Goal: Transaction & Acquisition: Subscribe to service/newsletter

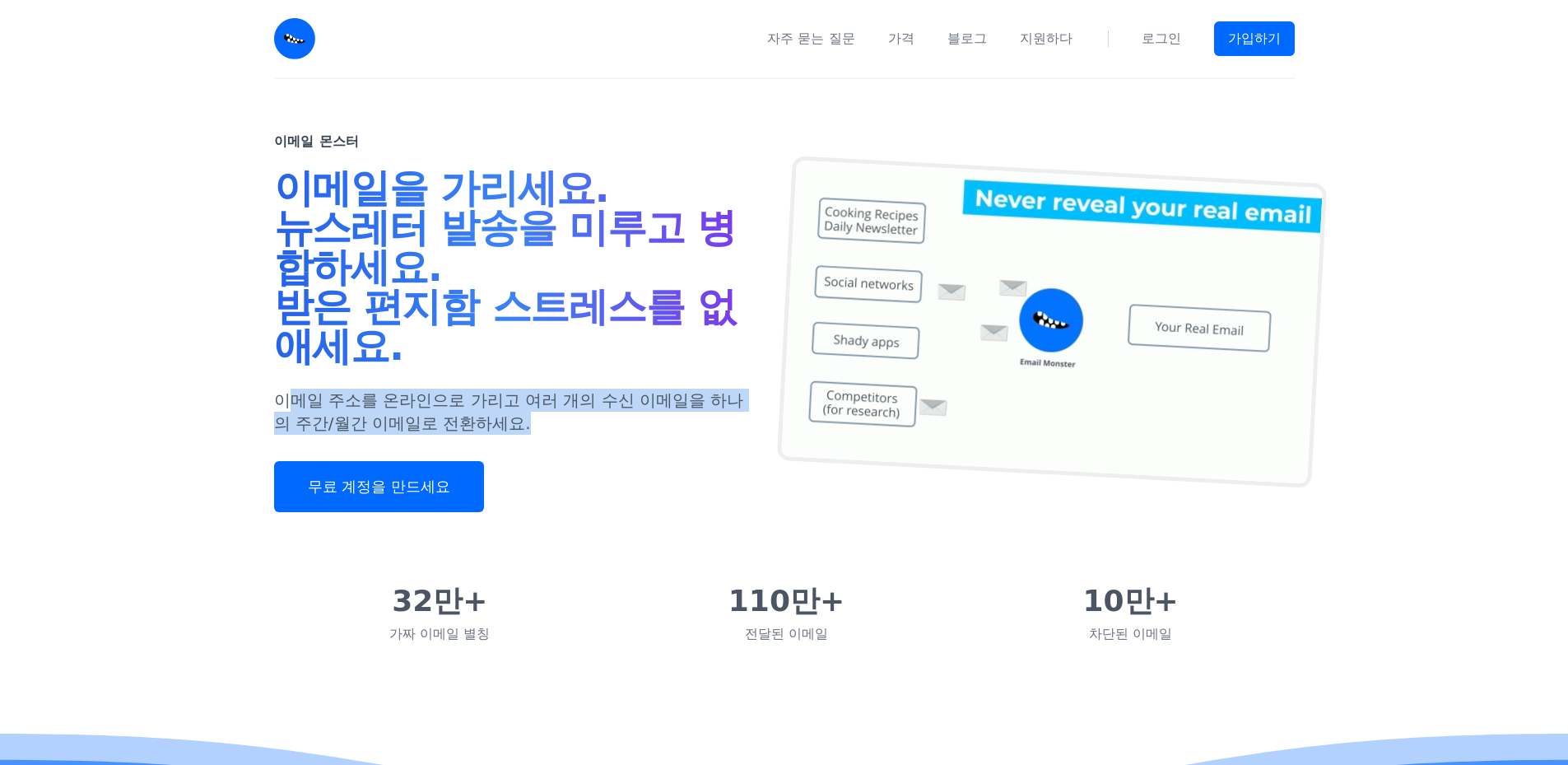
drag, startPoint x: 291, startPoint y: 396, endPoint x: 607, endPoint y: 428, distance: 317.6
click at [607, 428] on p "이메일 주소를 온라인으로 가리고 여러 개의 수신 이메일을 하나의 주간/월간 이메일로 전환하세요." at bounding box center [509, 411] width 470 height 46
drag, startPoint x: 607, startPoint y: 428, endPoint x: 236, endPoint y: 400, distance: 372.1
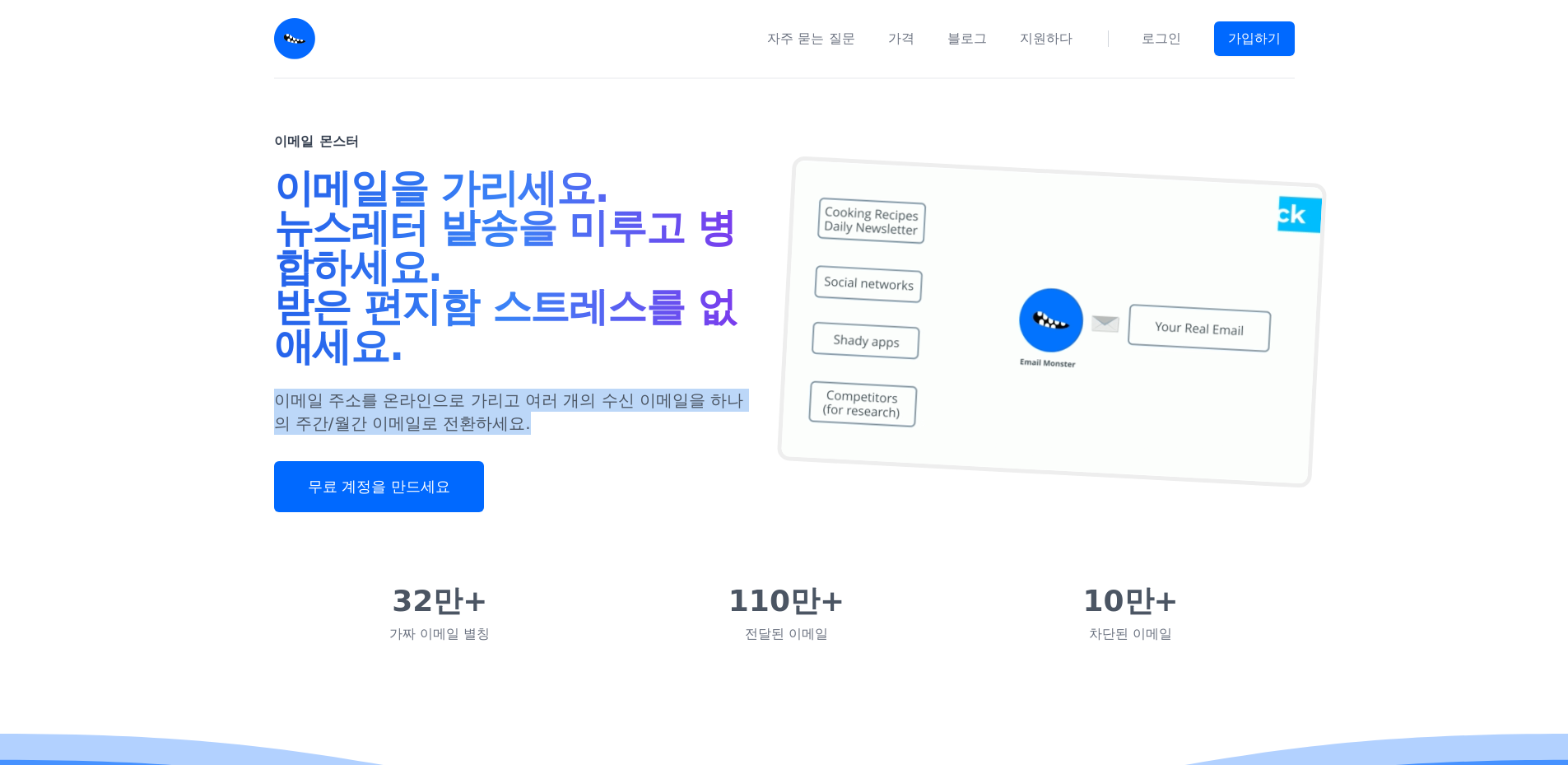
click at [233, 401] on div "이메일 몬스터 이메일을 가리세요. 뉴스레터 발송을 미루고 병합하세요. 받은 편지함 스트레스를 없애세요. 이메일 주소를 온라인으로 가리고 여러 …" at bounding box center [784, 328] width 1568 height 499
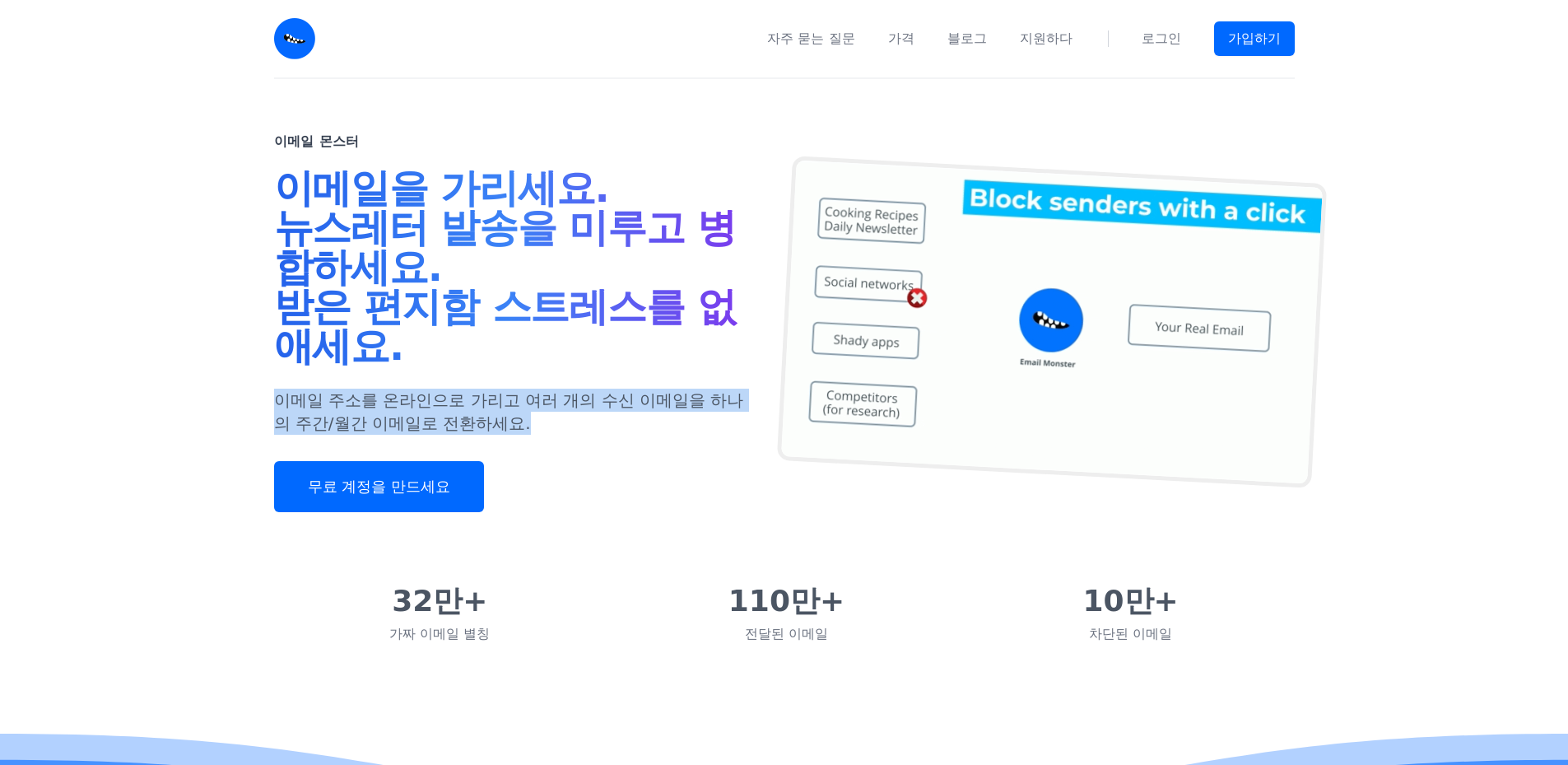
click at [236, 400] on div "이메일 몬스터 이메일을 가리세요. 뉴스레터 발송을 미루고 병합하세요. 받은 편지함 스트레스를 없애세요. 이메일 주소를 온라인으로 가리고 여러 …" at bounding box center [784, 328] width 1568 height 499
drag, startPoint x: 460, startPoint y: 424, endPoint x: 581, endPoint y: 446, distance: 123.0
click at [575, 445] on div "이메일 몬스터 이메일을 가리세요. 뉴스레터 발송을 미루고 병합하세요. 받은 편지함 스트레스를 없애세요. 이메일 주소를 온라인으로 가리고 여러 …" at bounding box center [784, 328] width 1053 height 499
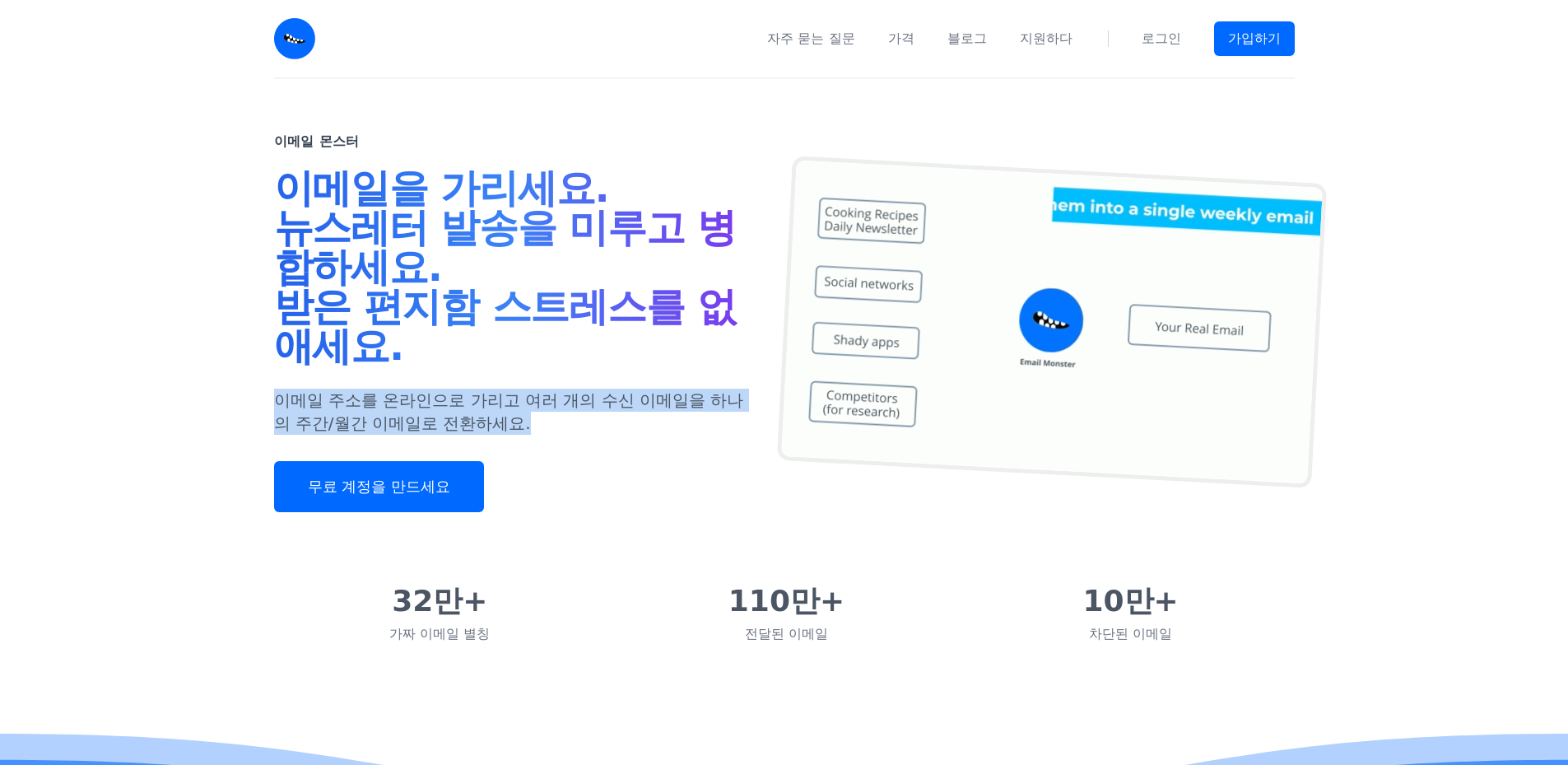
click at [585, 447] on div "이메일 몬스터 이메일을 가리세요. 뉴스레터 발송을 미루고 병합하세요. 받은 편지함 스트레스를 없애세요. 이메일 주소를 온라인으로 가리고 여러 …" at bounding box center [529, 322] width 510 height 380
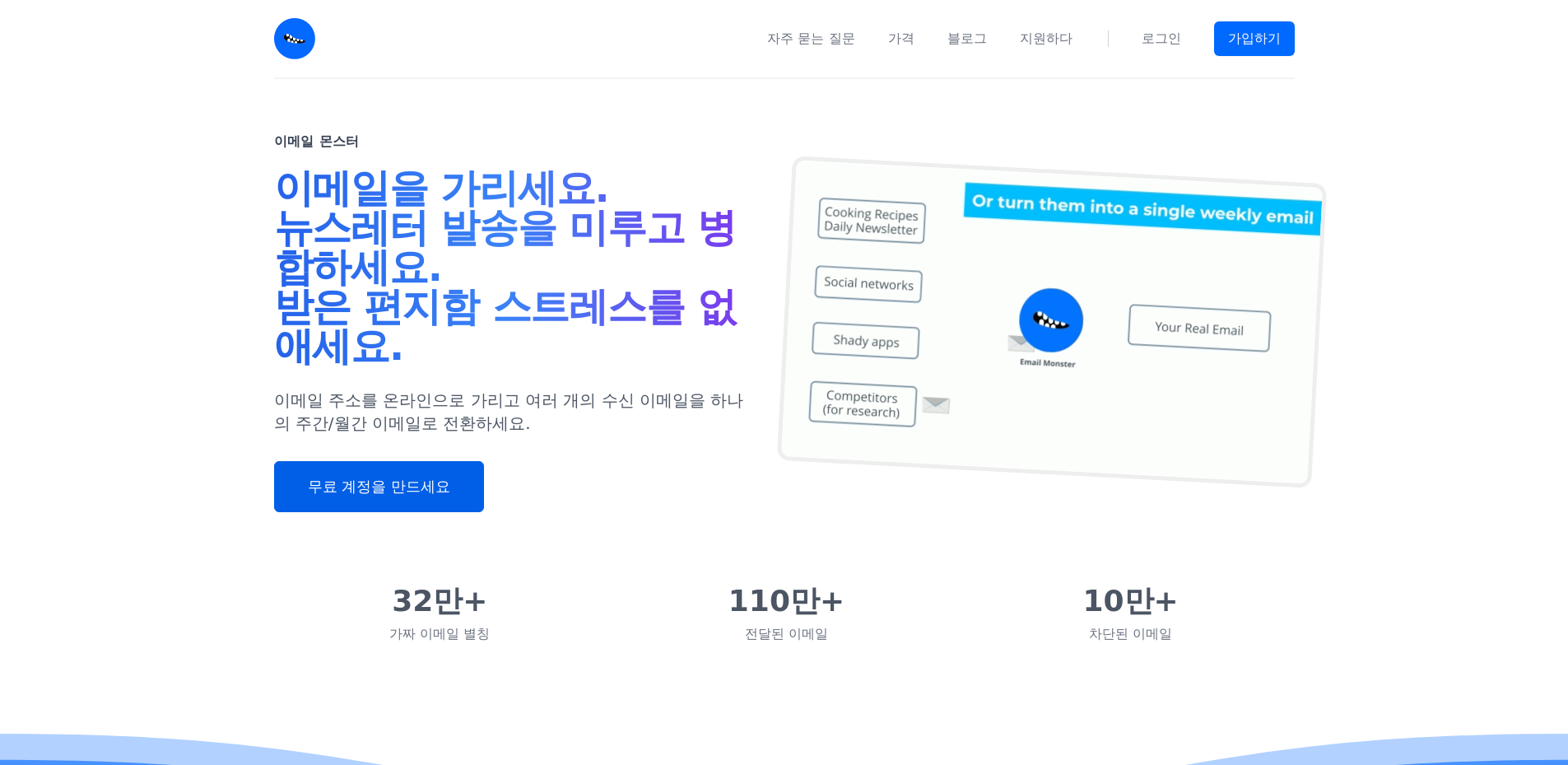
click at [398, 492] on font "무료 계정을 만드세요" at bounding box center [379, 486] width 142 height 18
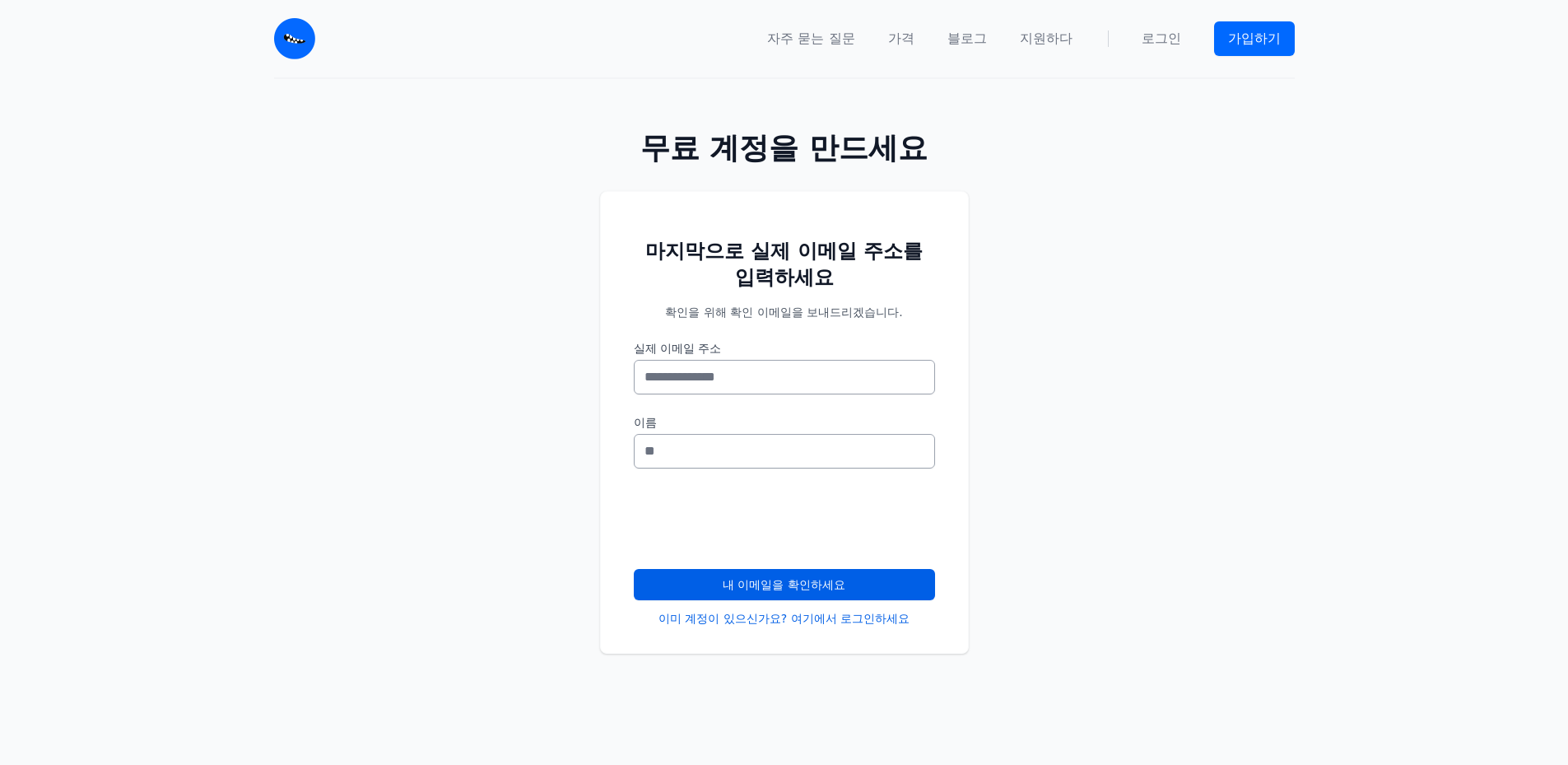
click at [776, 386] on input "실제 이메일 주소" at bounding box center [784, 377] width 302 height 34
type input "**********"
click at [773, 447] on input "이름" at bounding box center [784, 450] width 302 height 34
type input "*"
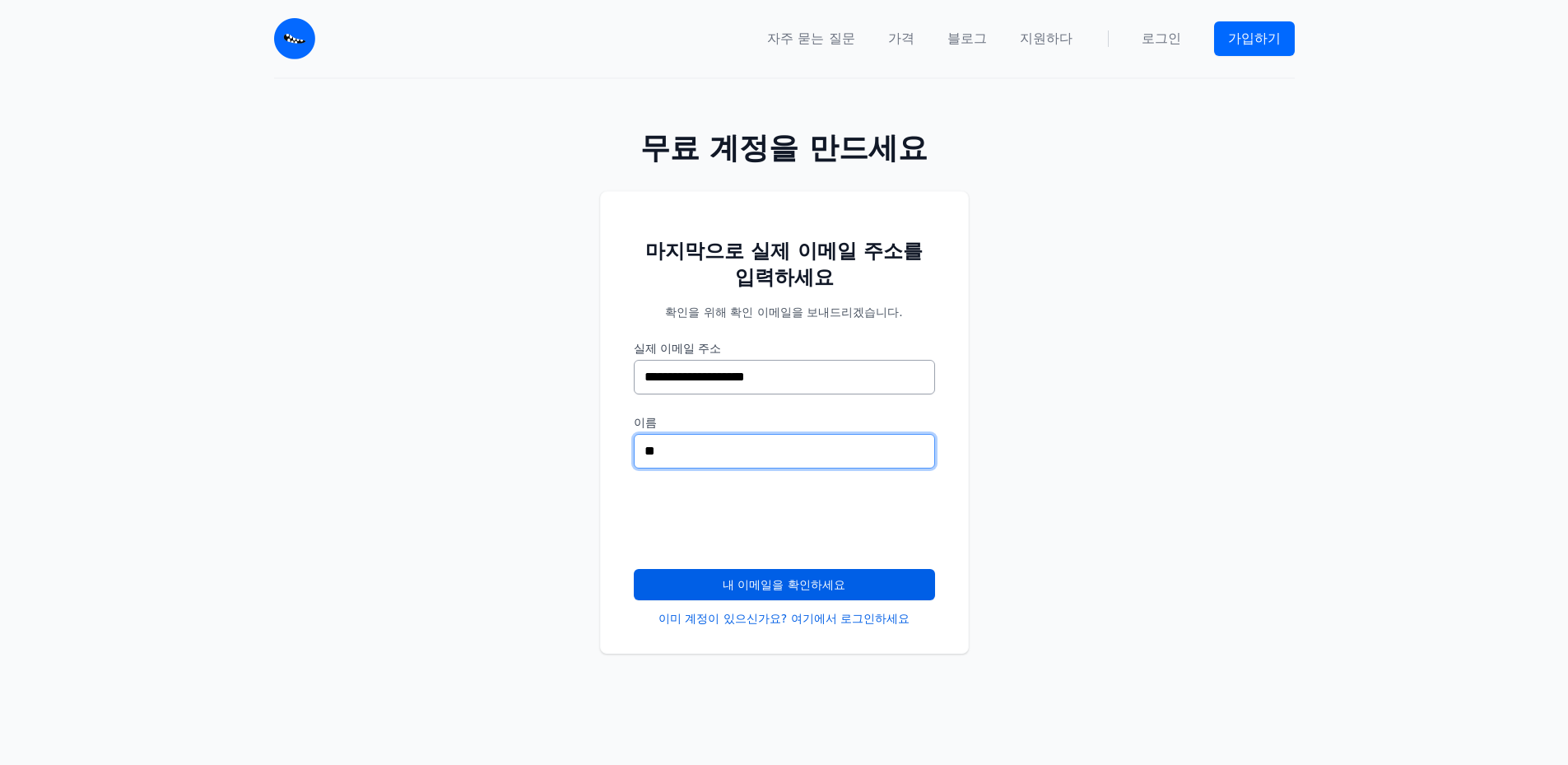
type input "*"
type input "******"
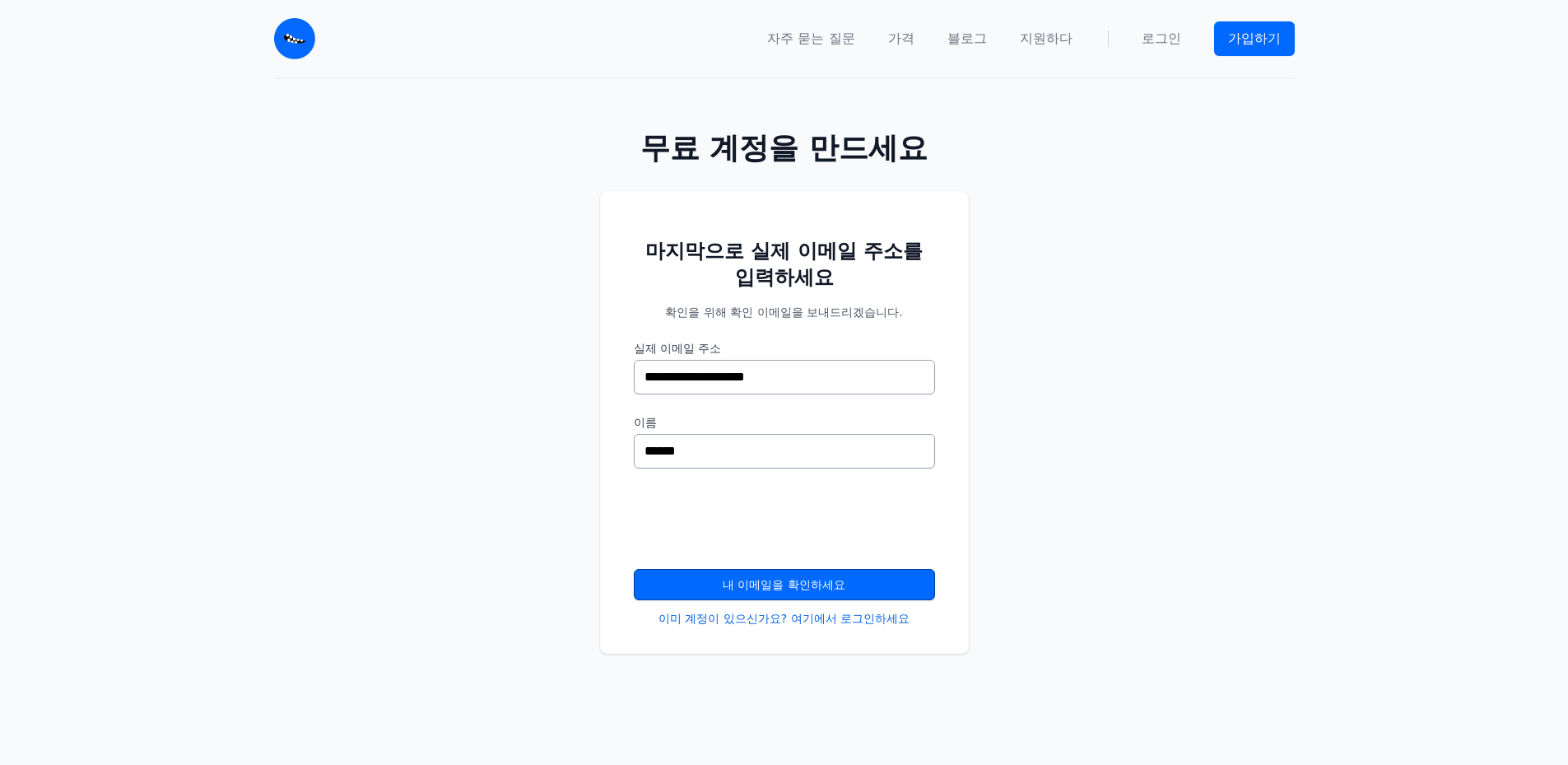
click at [744, 582] on font "내 이메일을 확인하세요" at bounding box center [784, 584] width 123 height 13
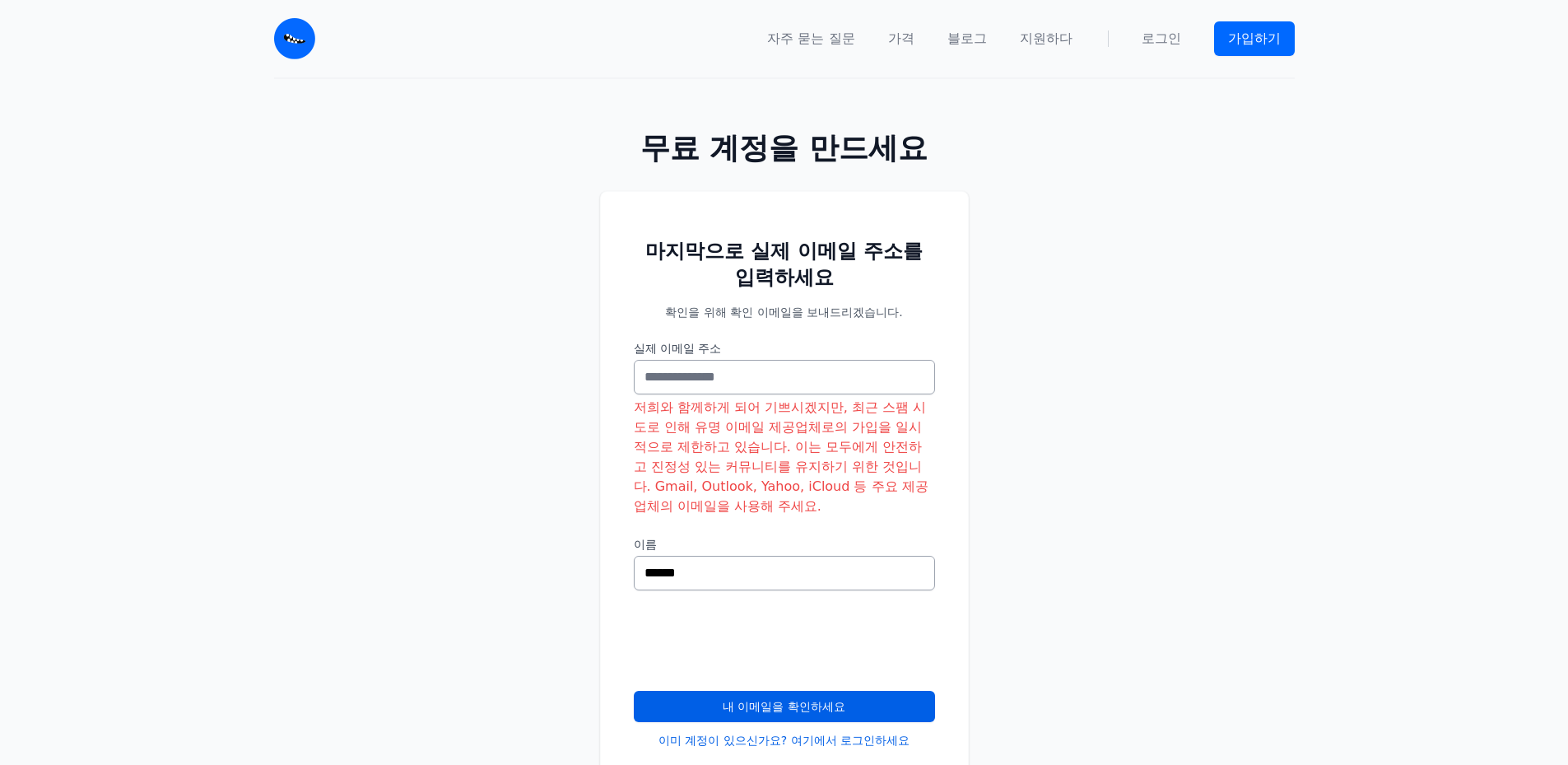
click at [1159, 324] on div "마지막으로 실제 이메일 주소를 입력하세요 확인을 위해 확인 이메일을 보내드리겠습니다. 실제 이메일 주소 저희와 함께하게 되어 기쁘시겠지만, 최…" at bounding box center [784, 502] width 1568 height 677
click at [798, 347] on label "실제 이메일 주소" at bounding box center [784, 348] width 302 height 17
click at [798, 360] on input "실제 이메일 주소" at bounding box center [784, 377] width 302 height 34
click at [789, 366] on input "실제 이메일 주소" at bounding box center [784, 377] width 302 height 34
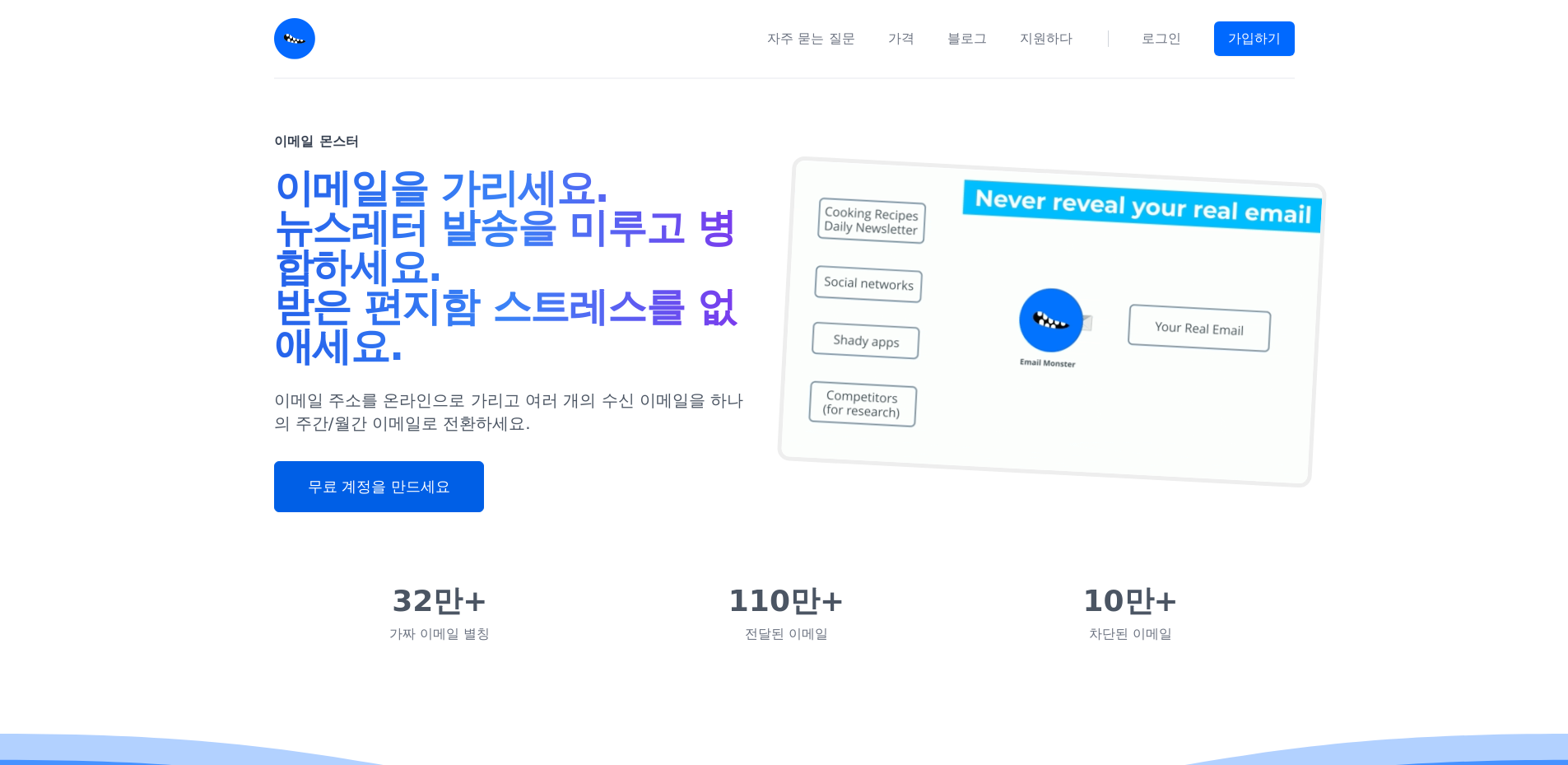
click at [402, 493] on font "무료 계정을 만드세요" at bounding box center [379, 486] width 142 height 18
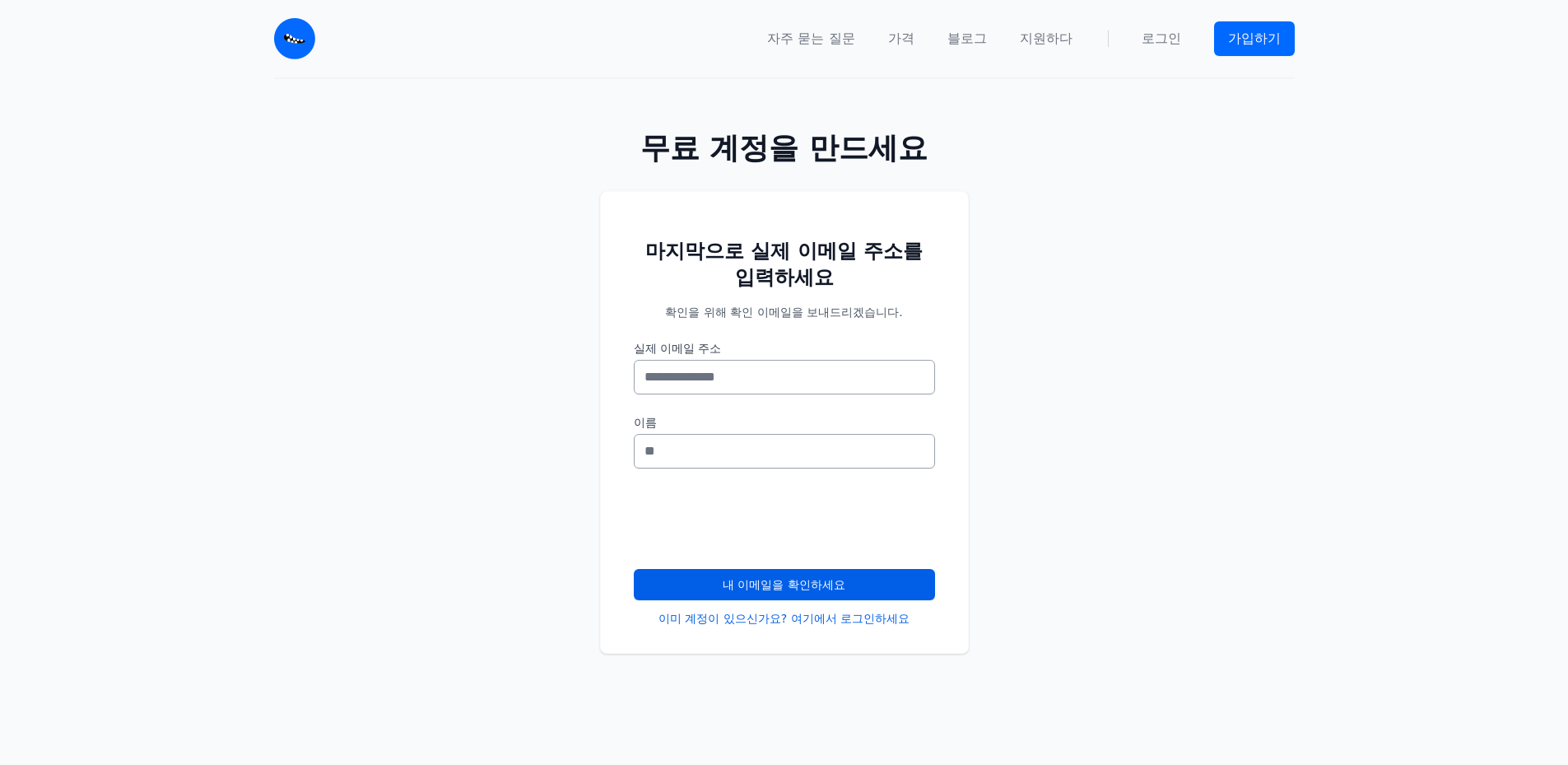
click at [759, 386] on input "실제 이메일 주소" at bounding box center [784, 377] width 302 height 34
drag, startPoint x: 907, startPoint y: 341, endPoint x: 921, endPoint y: 346, distance: 14.9
click at [916, 345] on form "마지막으로 실제 이메일 주소를 입력하세요 확인을 위해 확인 이메일을 보내드리겠습니다. 실제 이메일 주소 이름" at bounding box center [784, 432] width 302 height 388
click at [921, 346] on label "실제 이메일 주소" at bounding box center [784, 348] width 302 height 17
click at [921, 360] on input "실제 이메일 주소" at bounding box center [784, 377] width 302 height 34
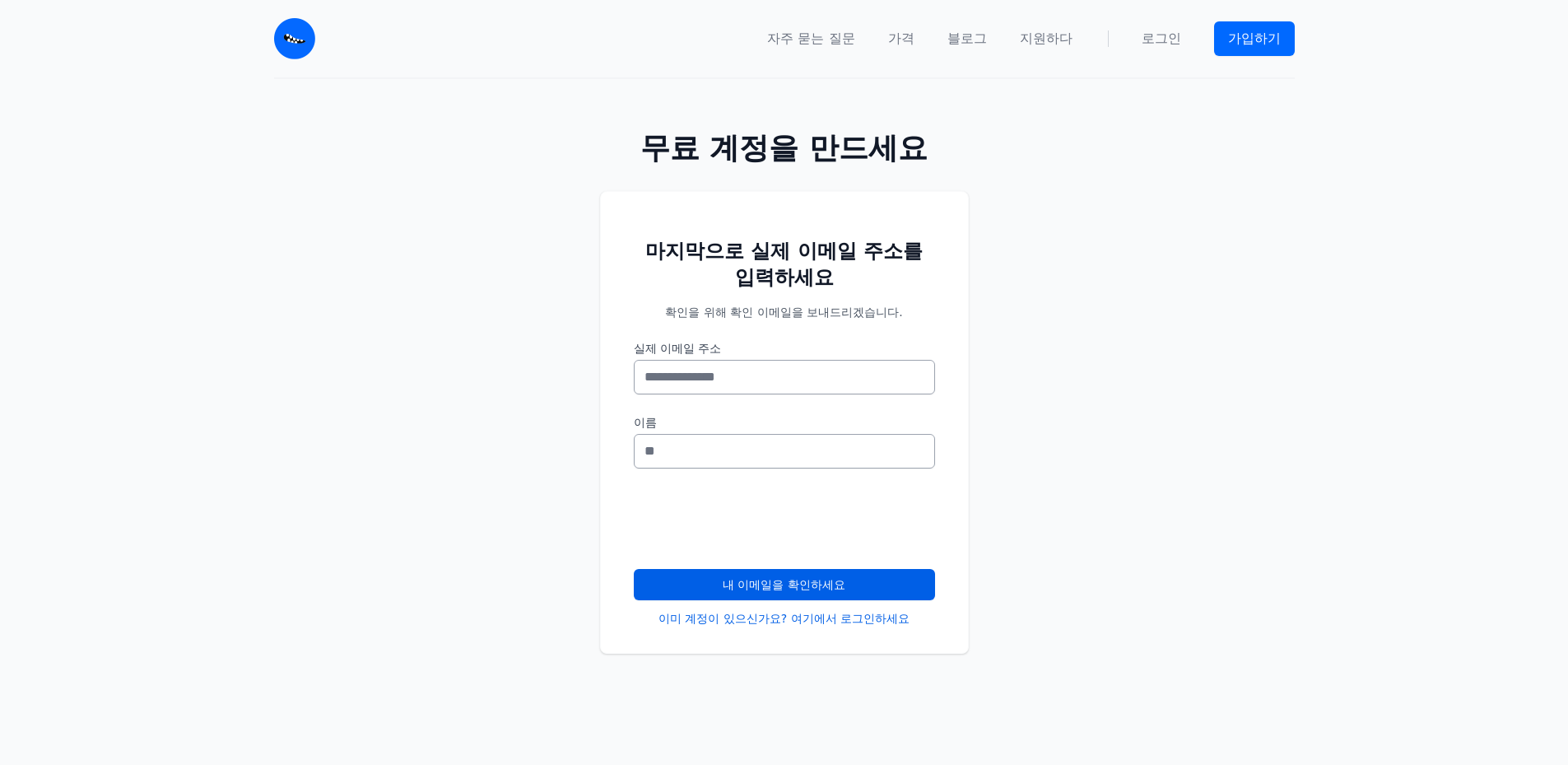
click at [897, 49] on nav "자주 묻는 질문 가격 블로그 지원하다 로그인 가입하기" at bounding box center [815, 38] width 960 height 77
click at [898, 40] on font "가격" at bounding box center [901, 38] width 27 height 16
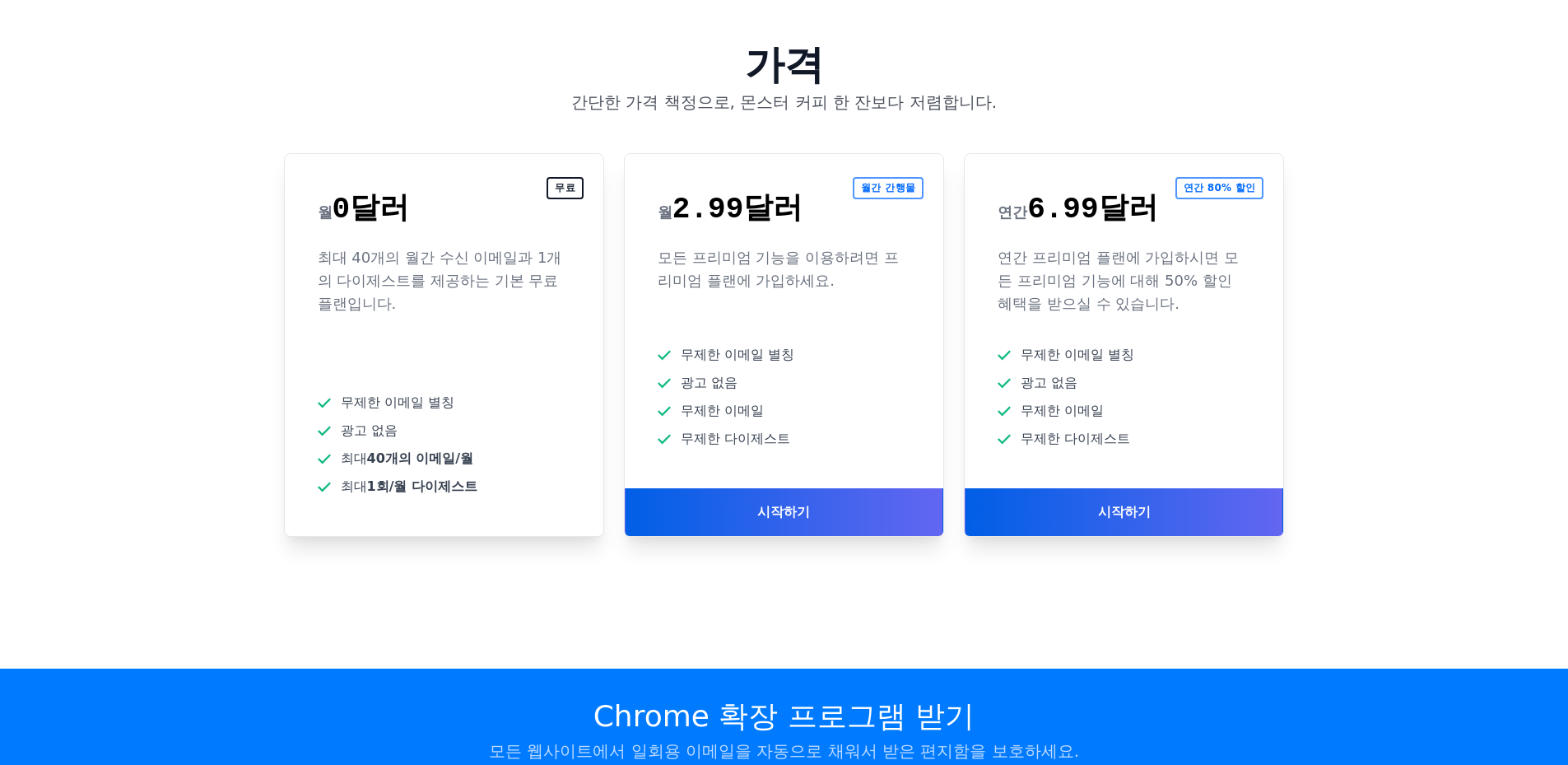
click at [1381, 324] on div "가격 간단한 가격 책정으로, 몬스터 커피 한 잔보다 저렴합니다. 무료 월 0달러 최대 40개의 월간 수신 이메일과 1개의 다이제스트를 제공하는…" at bounding box center [784, 304] width 1568 height 598
